Goal: Task Accomplishment & Management: Manage account settings

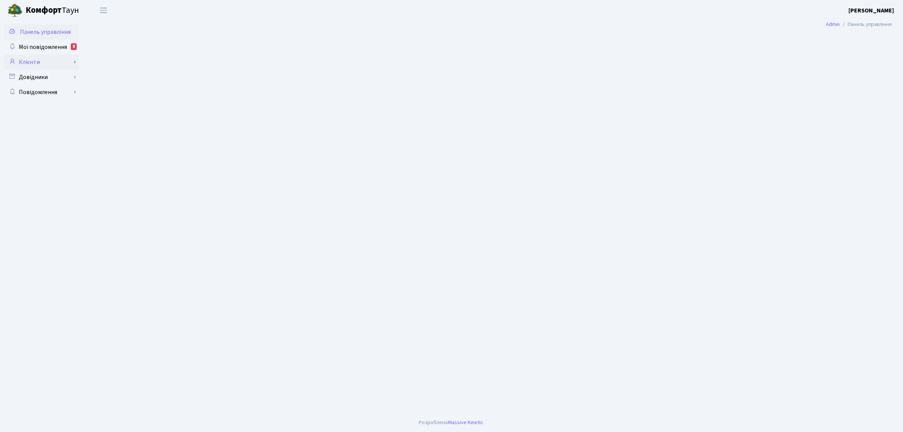
click at [31, 59] on link "Клієнти" at bounding box center [41, 62] width 75 height 15
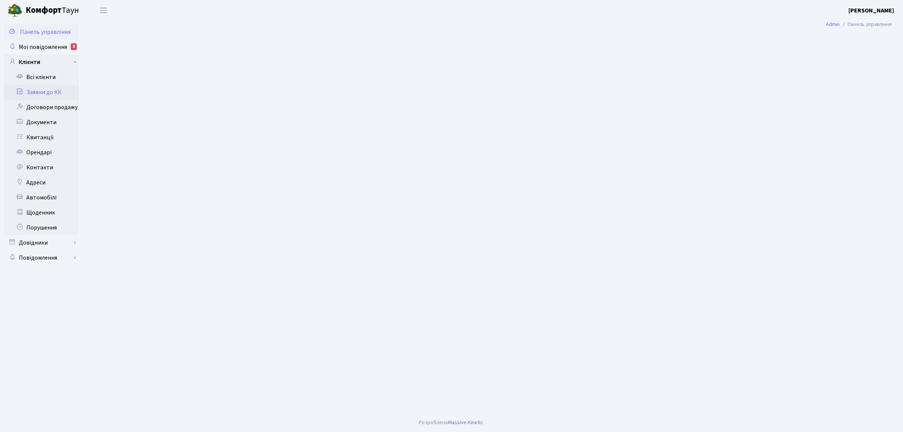
click at [51, 91] on link "Заявки до КК" at bounding box center [41, 92] width 75 height 15
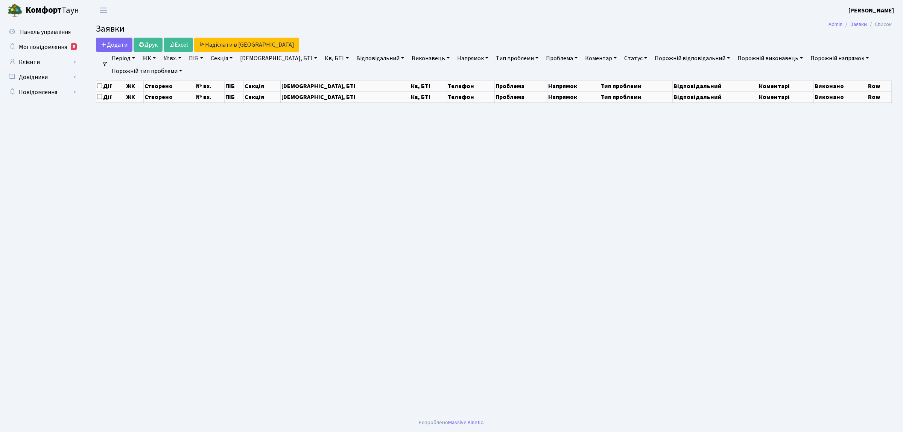
select select "25"
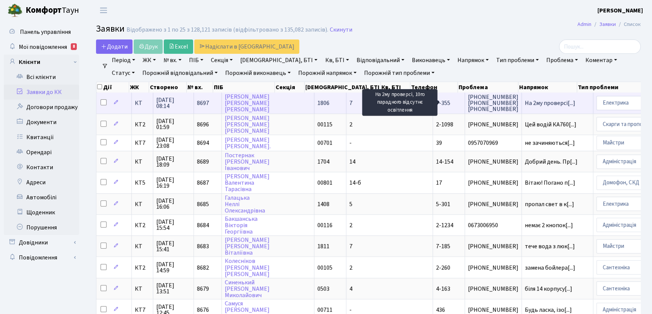
click at [525, 103] on span "На 2му проверсі[...]" at bounding box center [550, 103] width 50 height 8
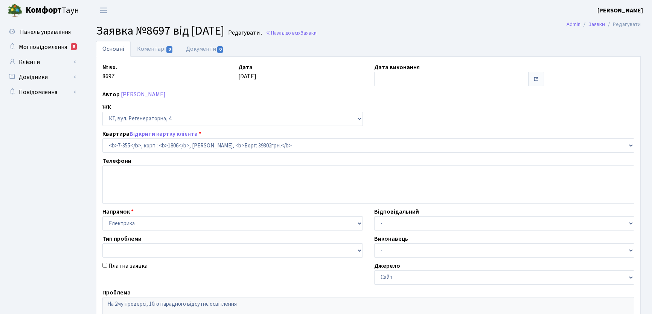
select select "4798"
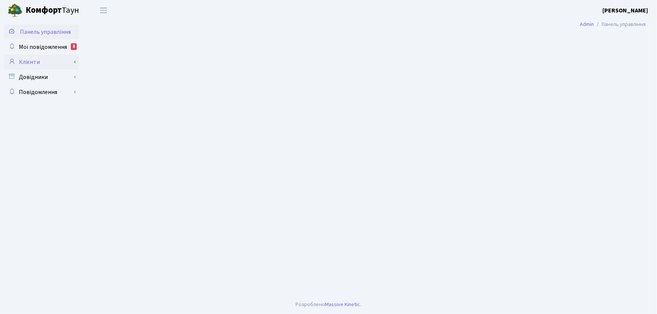
click at [36, 62] on link "Клієнти" at bounding box center [41, 62] width 75 height 15
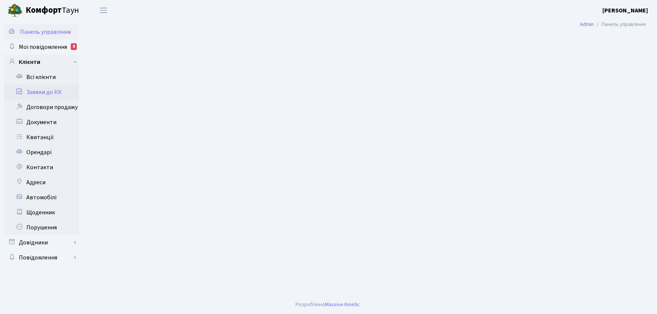
click at [46, 90] on link "Заявки до КК" at bounding box center [41, 92] width 75 height 15
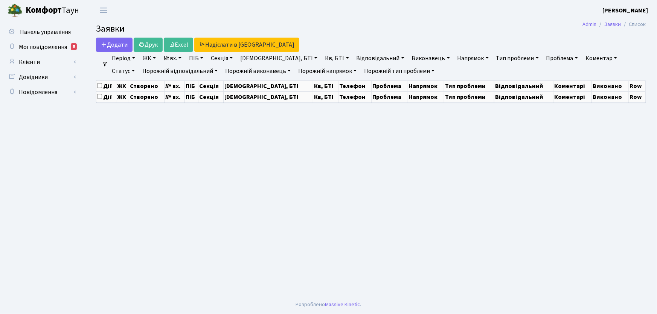
select select "25"
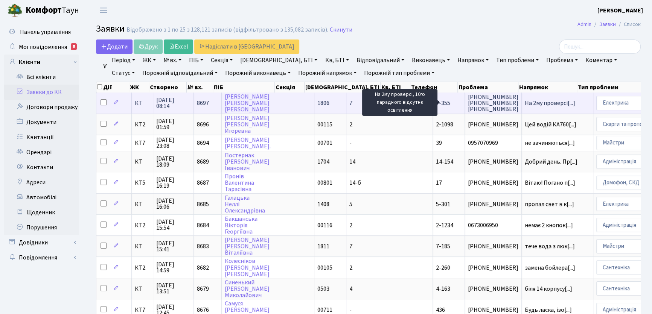
click at [525, 101] on span "На 2му проверсі[...]" at bounding box center [550, 103] width 50 height 8
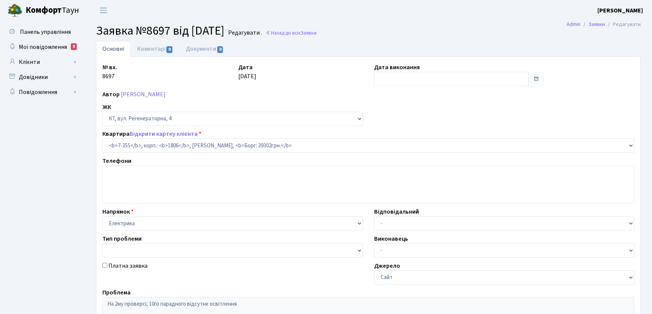
select select "4798"
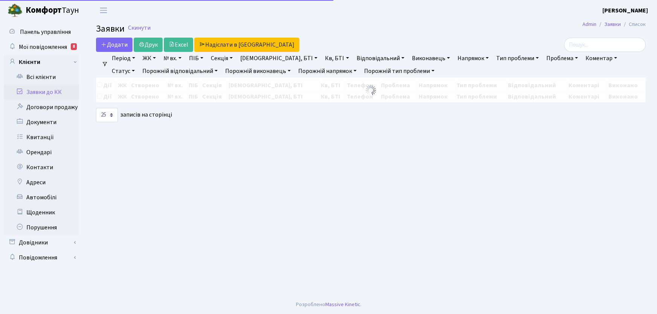
select select "25"
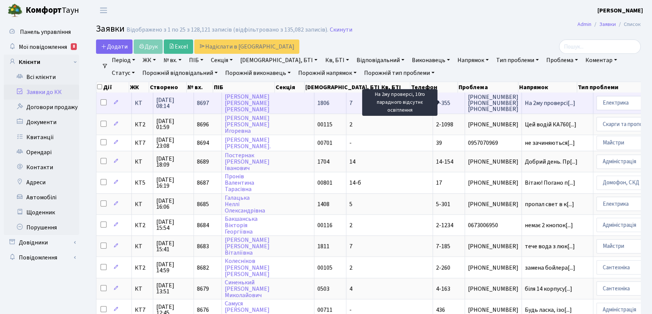
click at [525, 100] on span "На 2му проверсі[...]" at bounding box center [550, 103] width 50 height 8
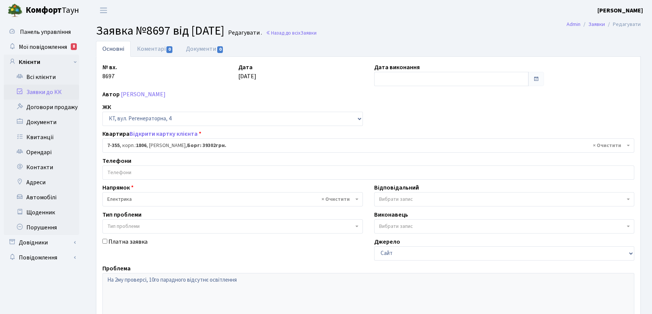
select select "4798"
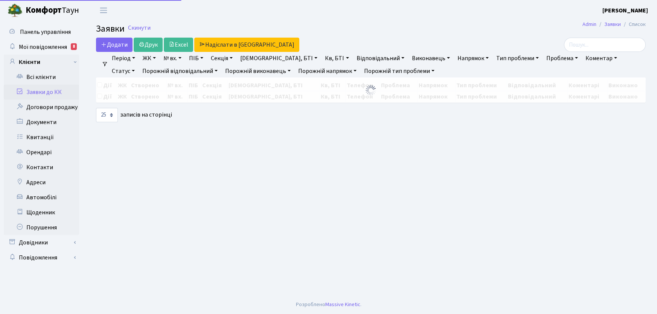
select select "25"
